Goal: Navigation & Orientation: Find specific page/section

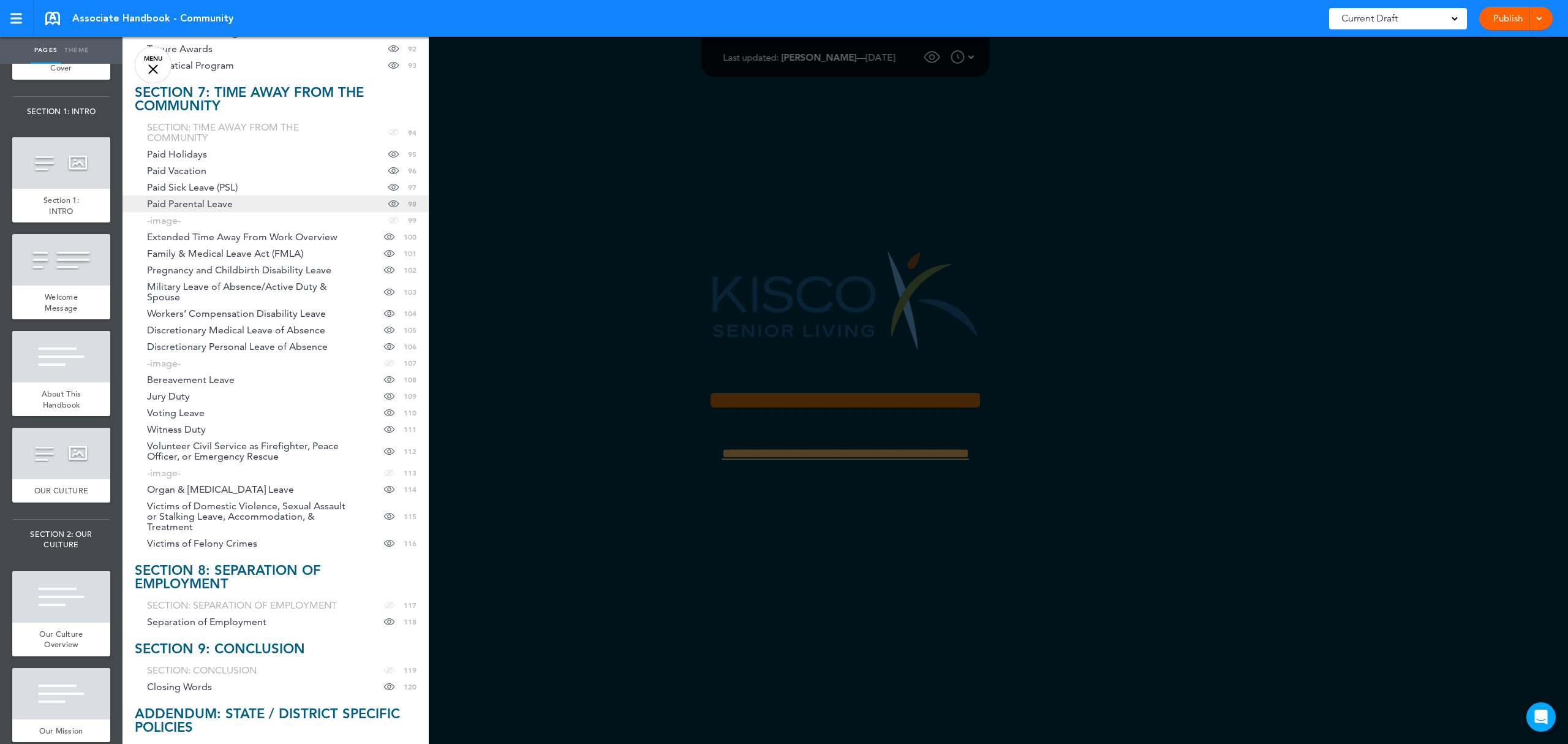
scroll to position [1878, 0]
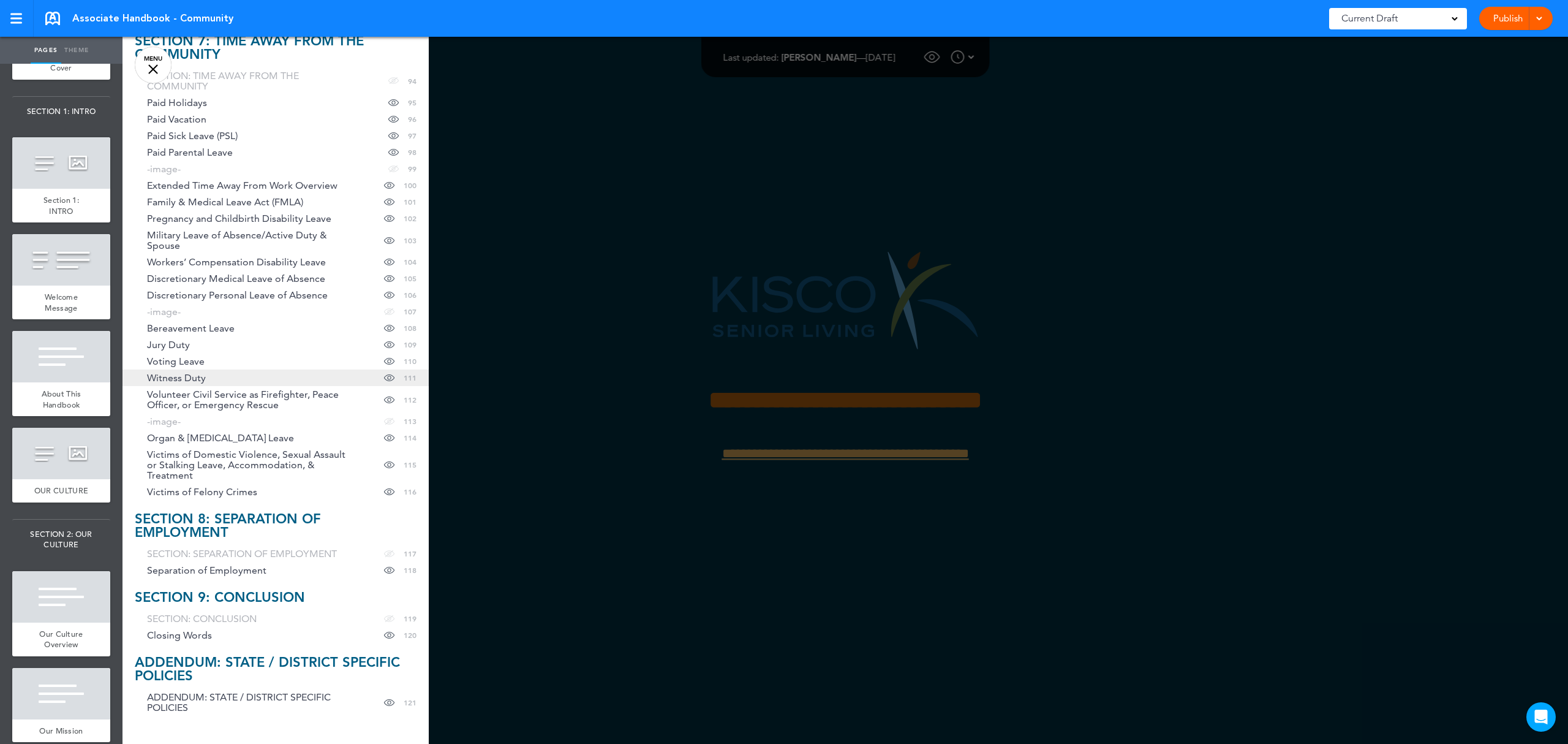
click at [184, 381] on span "Witness Duty" at bounding box center [176, 377] width 59 height 10
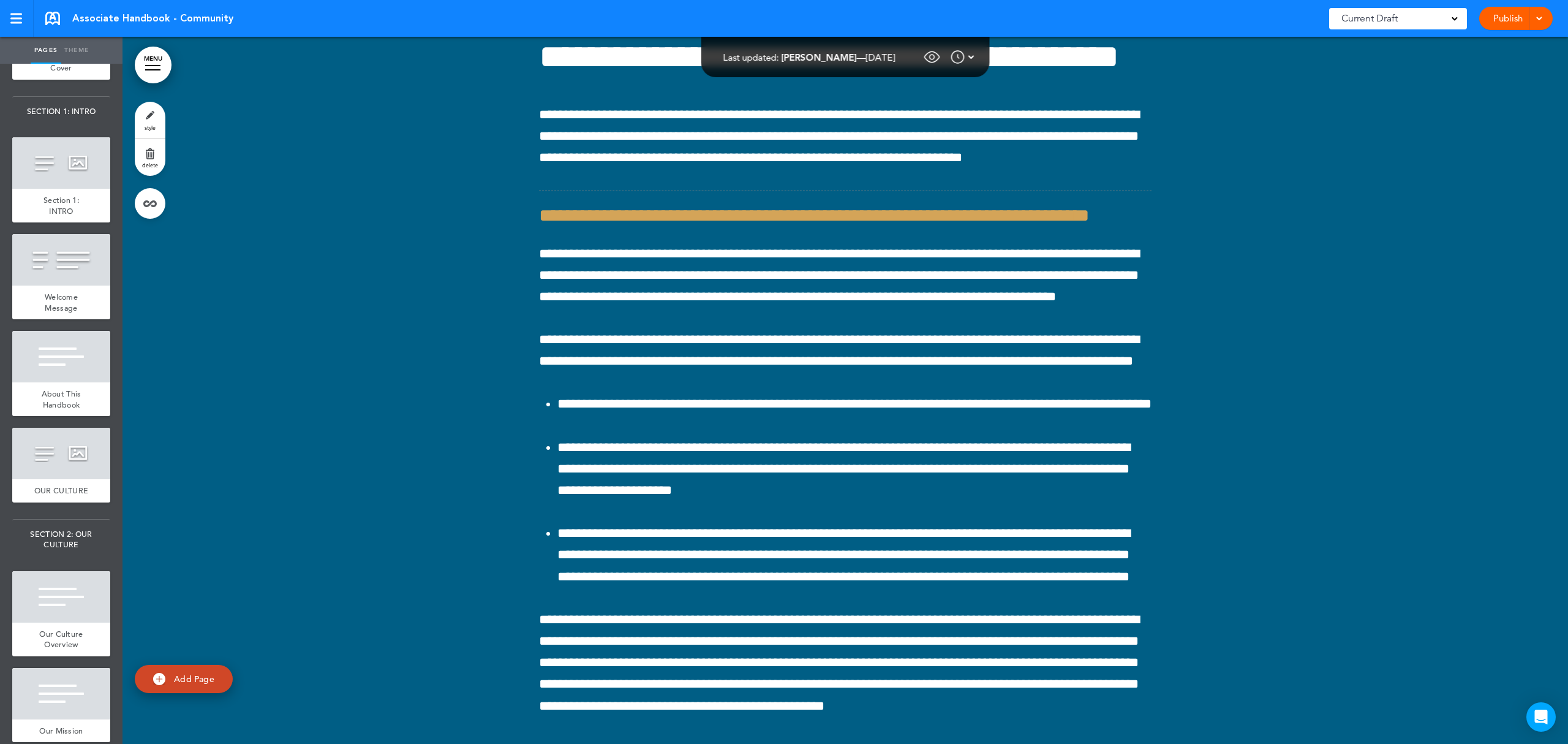
scroll to position [121287, 0]
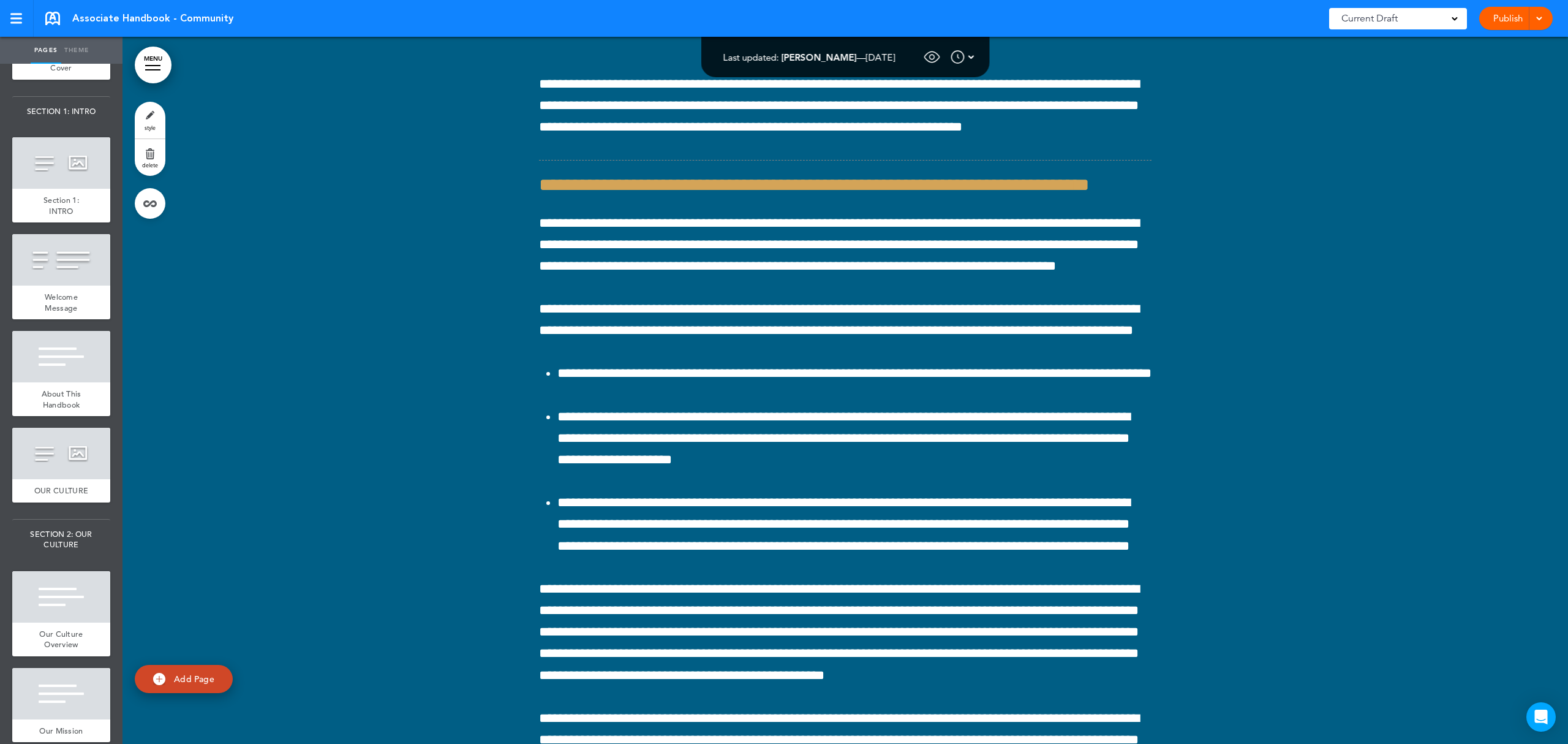
click at [974, 54] on img at bounding box center [971, 56] width 6 height 15
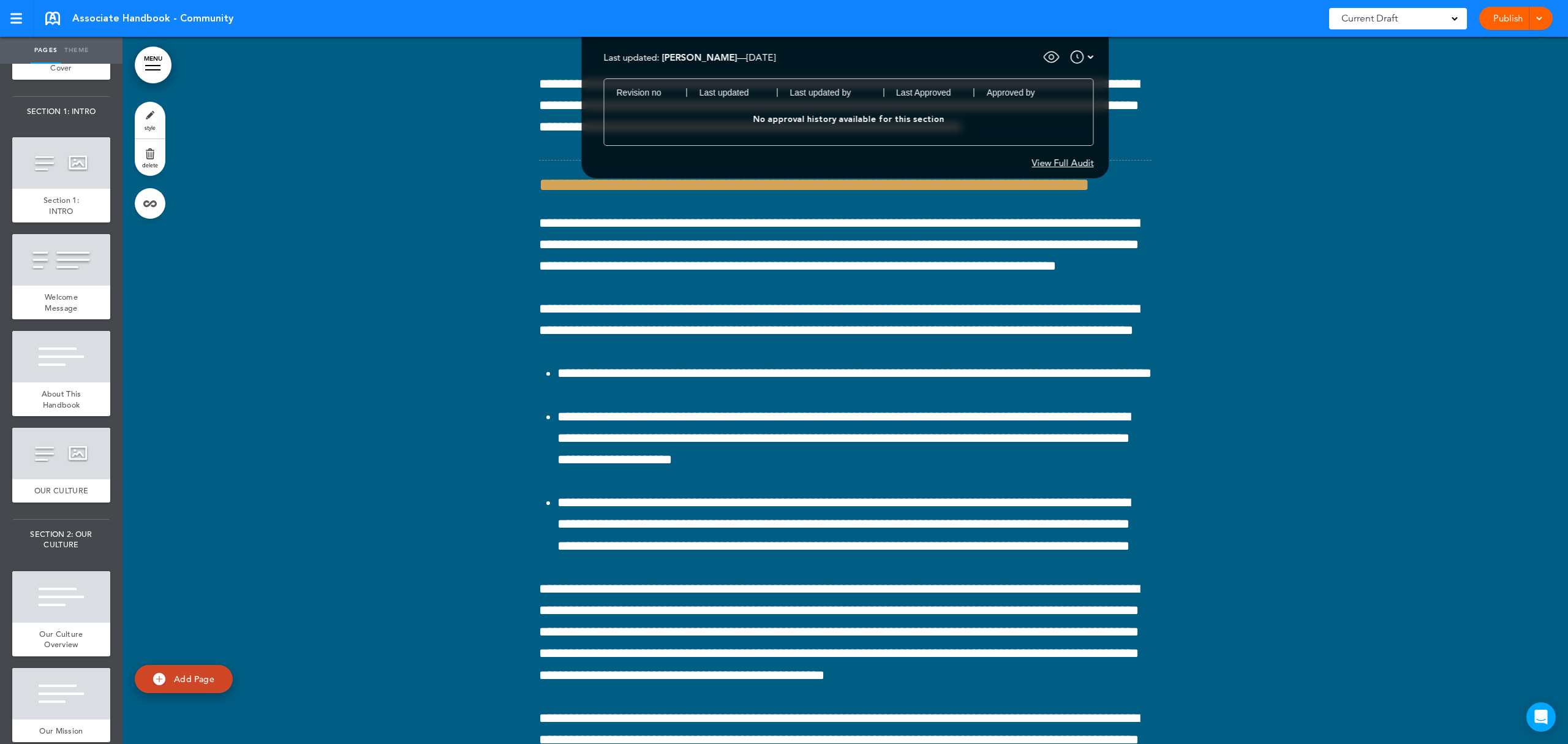
click at [1048, 162] on div "View Full Audit" at bounding box center [1063, 162] width 62 height 9
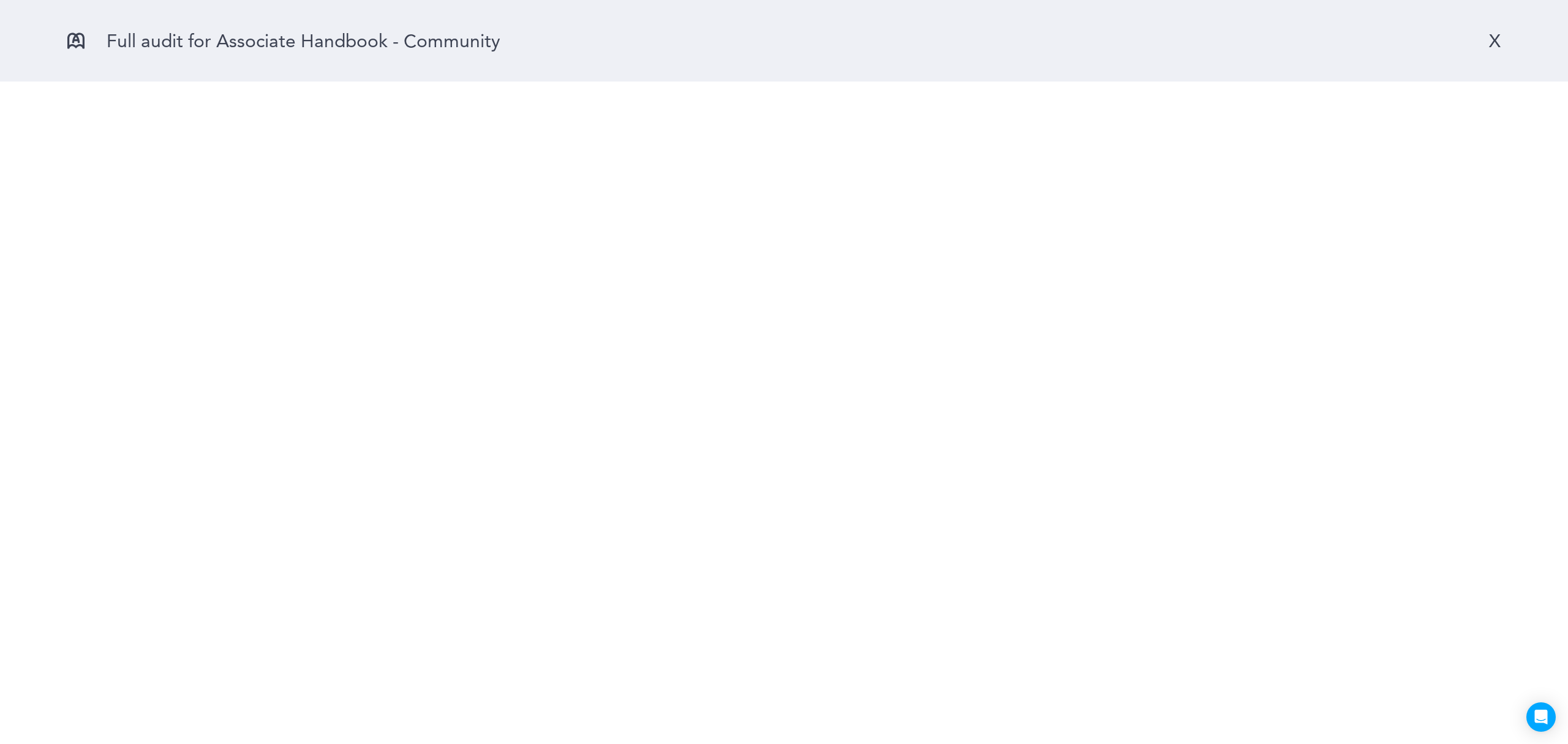
click at [1491, 47] on div "X" at bounding box center [1494, 40] width 12 height 23
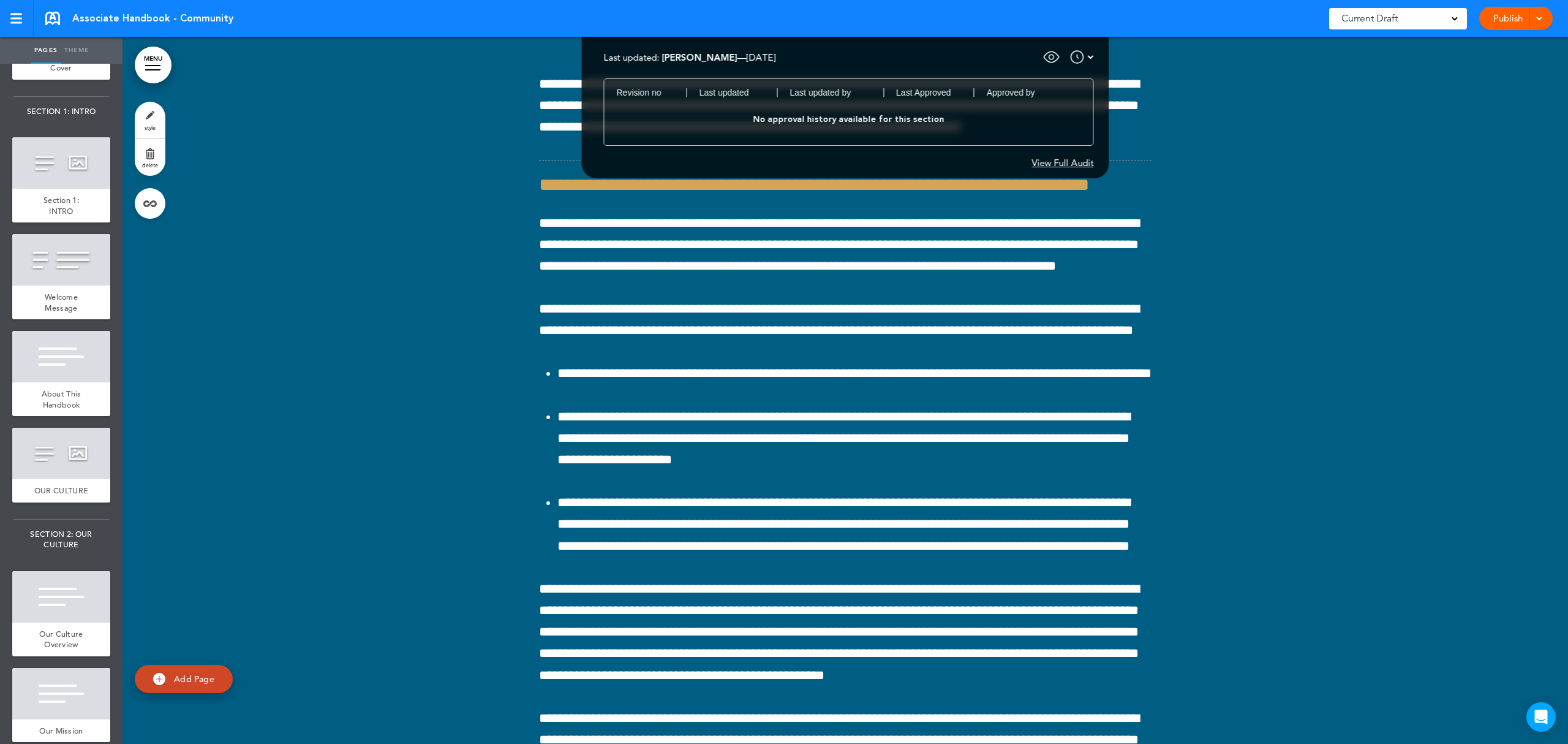
click at [1086, 58] on div at bounding box center [1082, 56] width 24 height 15
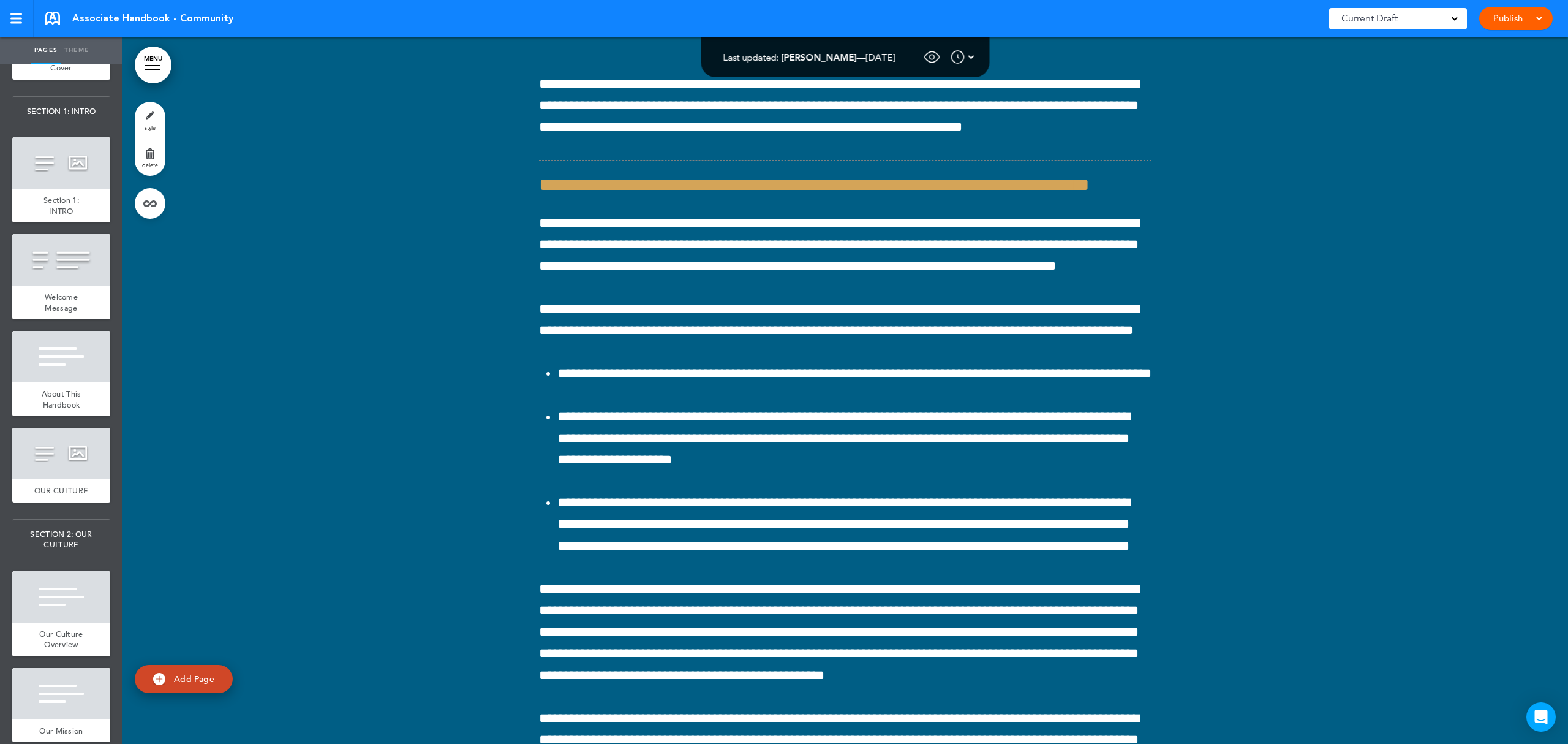
click at [974, 59] on img at bounding box center [971, 56] width 6 height 15
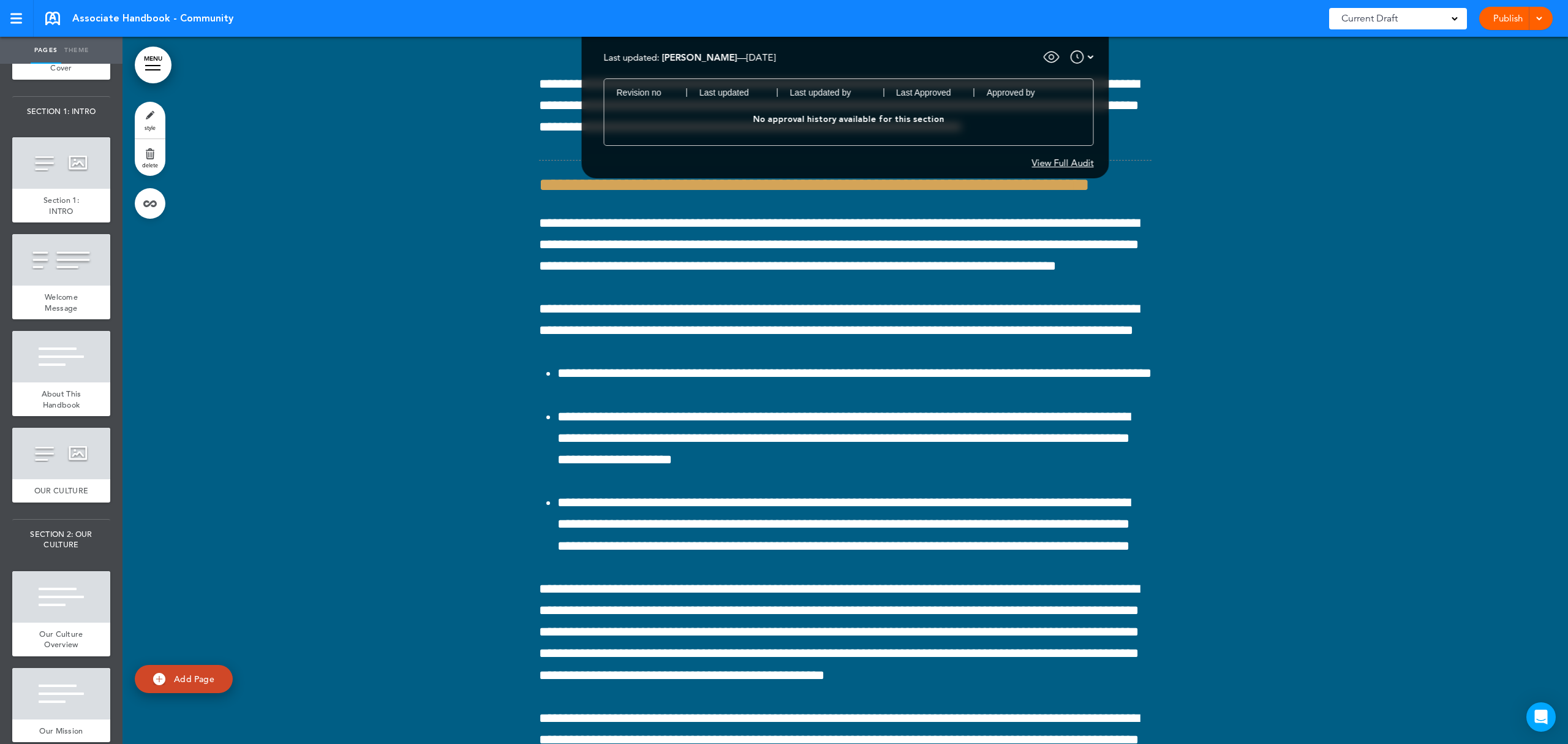
click at [1542, 15] on span at bounding box center [1538, 17] width 8 height 8
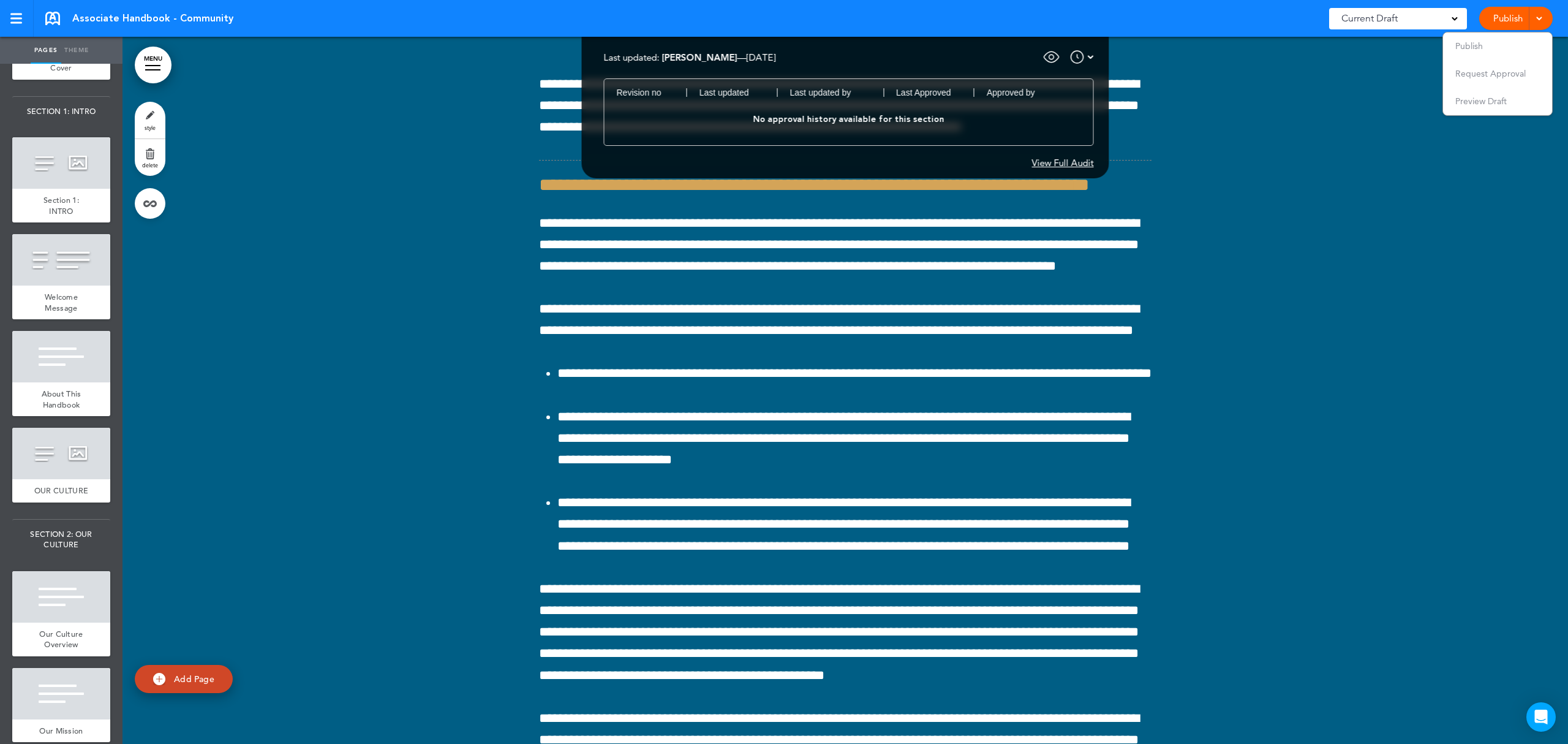
click at [154, 65] on div at bounding box center [153, 66] width 15 height 1
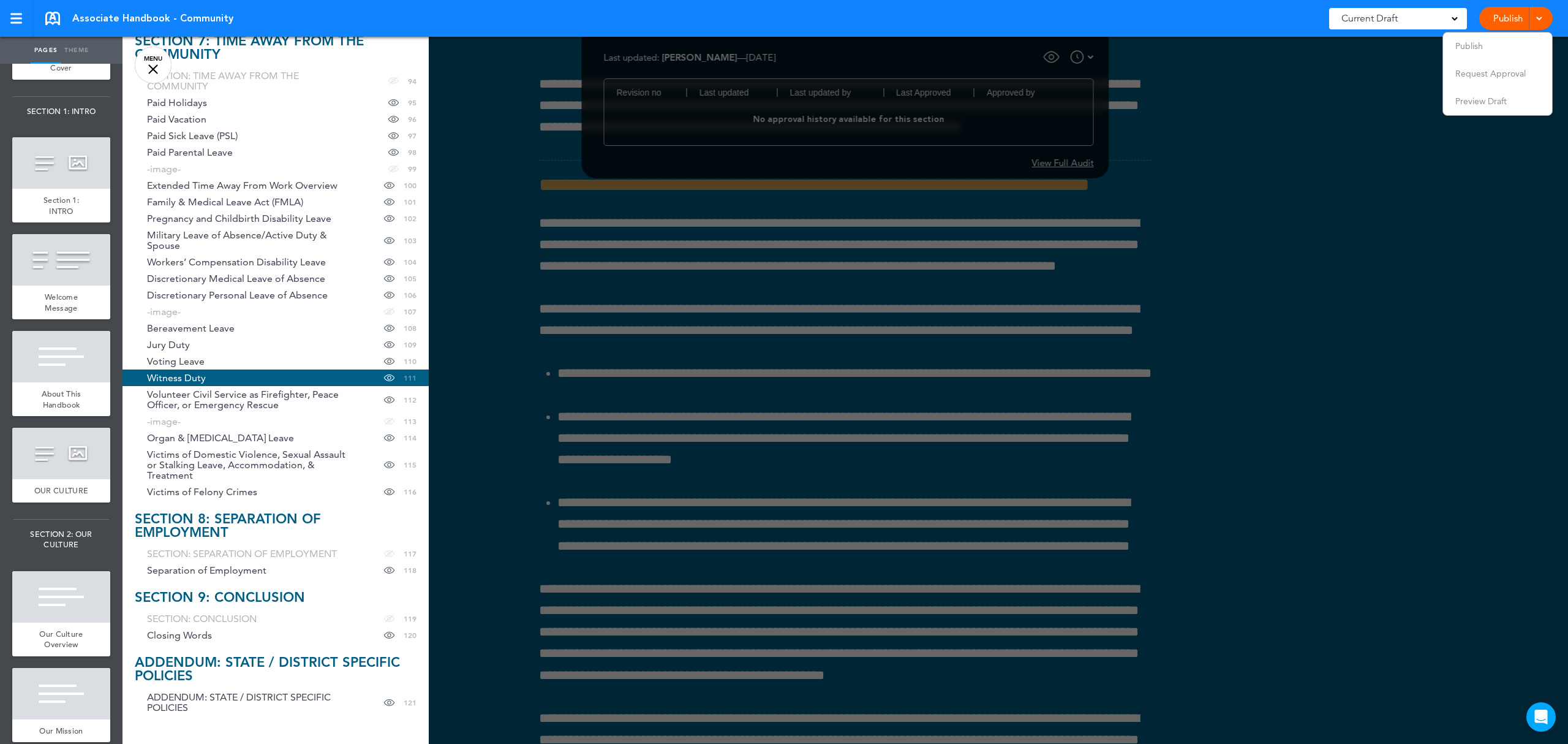
click at [1350, 349] on div at bounding box center [907, 372] width 1568 height 744
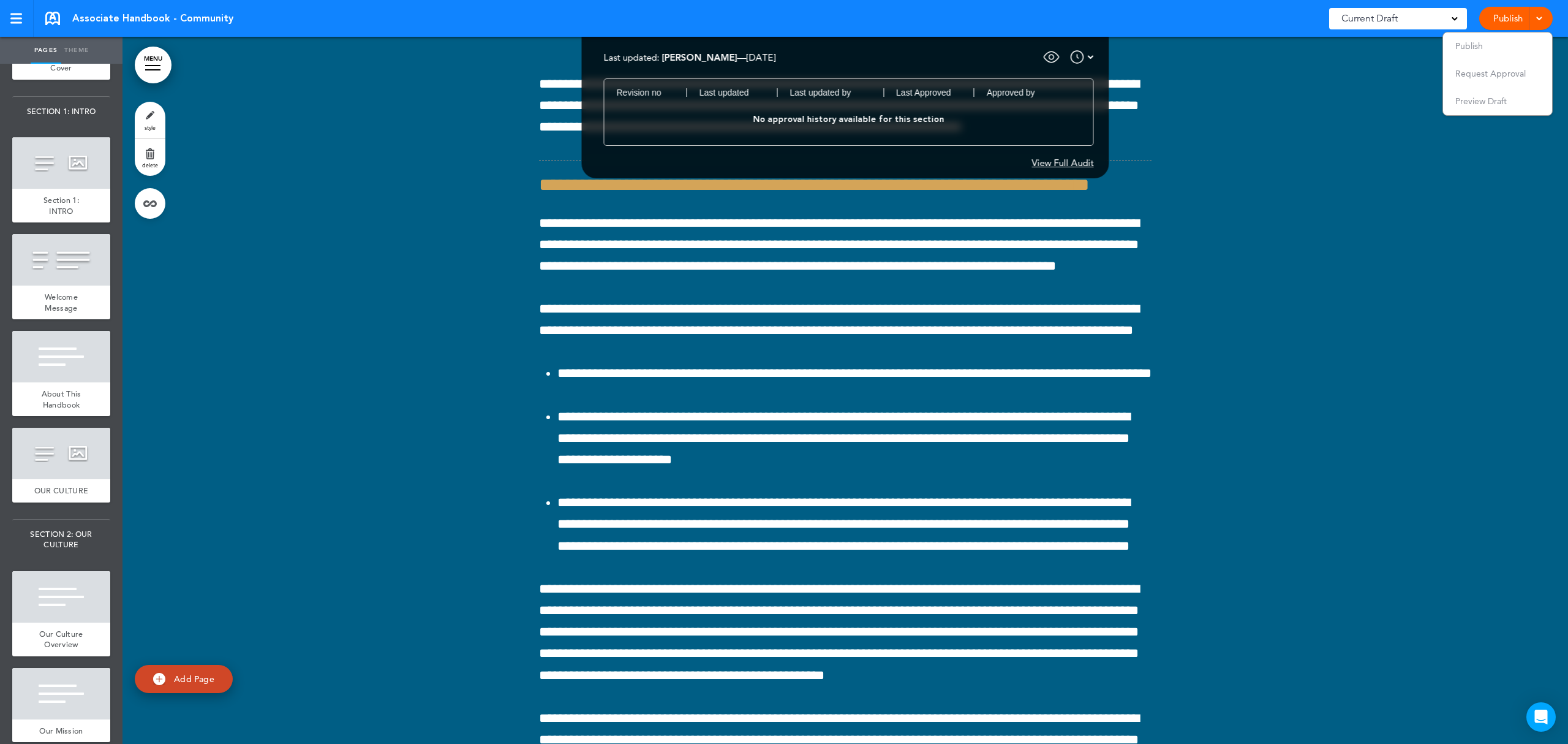
click at [155, 69] on div at bounding box center [153, 70] width 15 height 1
